Goal: Transaction & Acquisition: Subscribe to service/newsletter

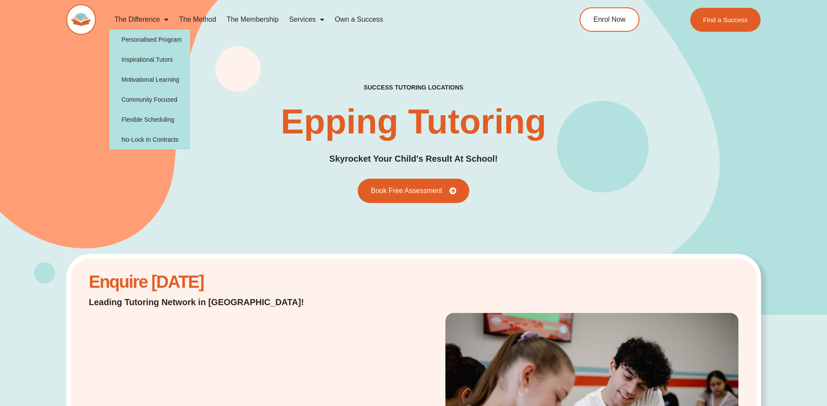
click at [162, 18] on span "Menu" at bounding box center [164, 20] width 9 height 16
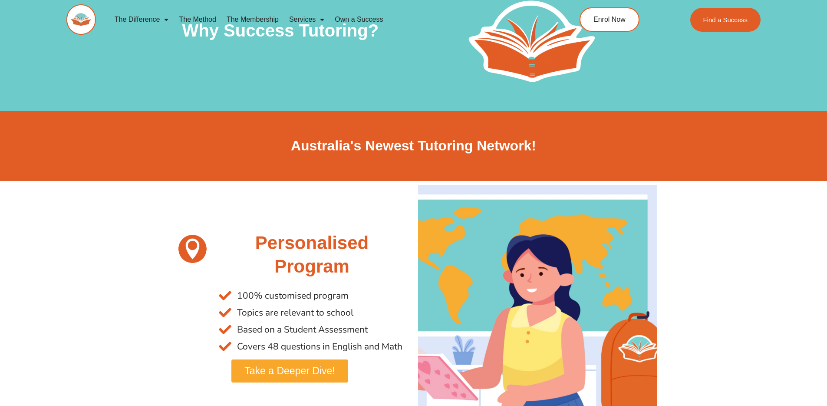
click at [260, 20] on link "The Membership" at bounding box center [253, 20] width 63 height 20
